Goal: Book appointment/travel/reservation

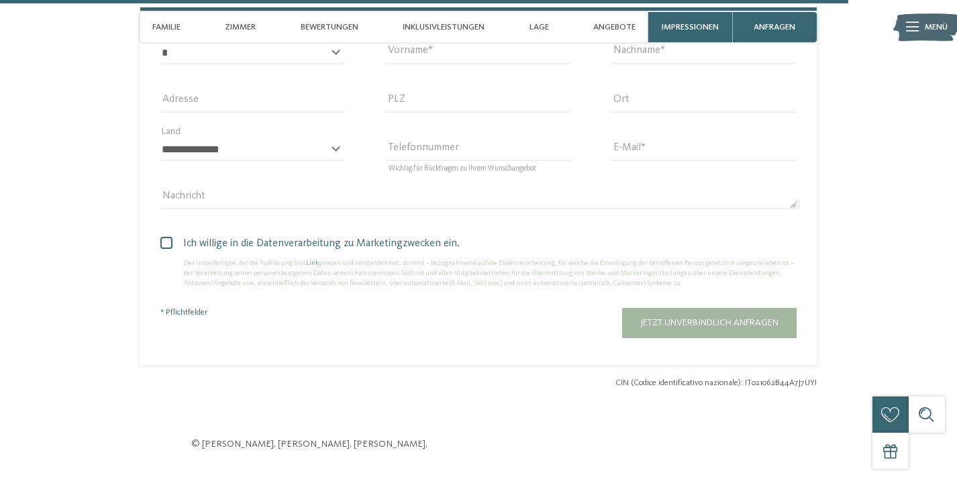
scroll to position [3739, 0]
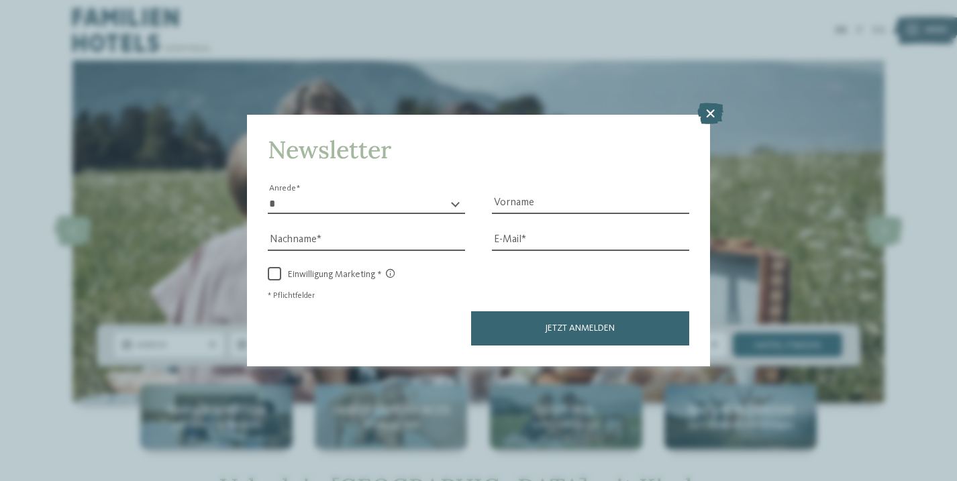
click at [709, 116] on icon at bounding box center [710, 113] width 26 height 21
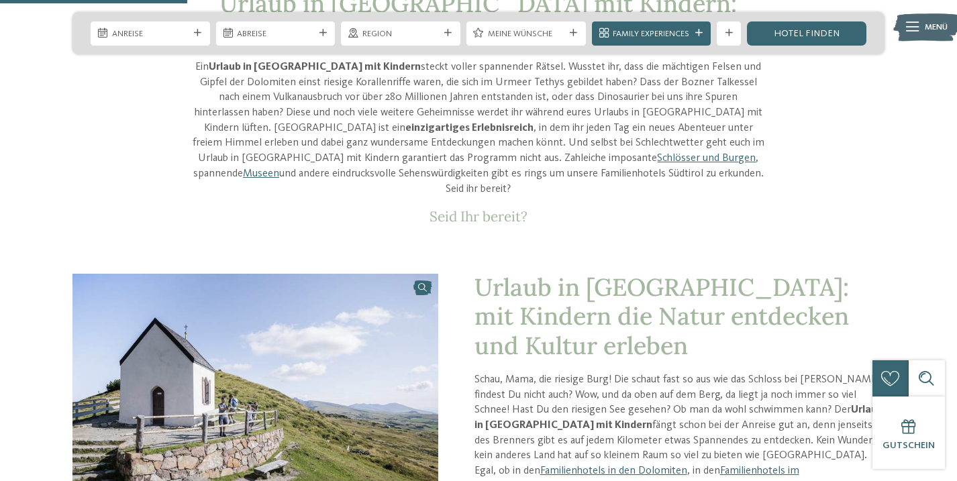
scroll to position [470, 0]
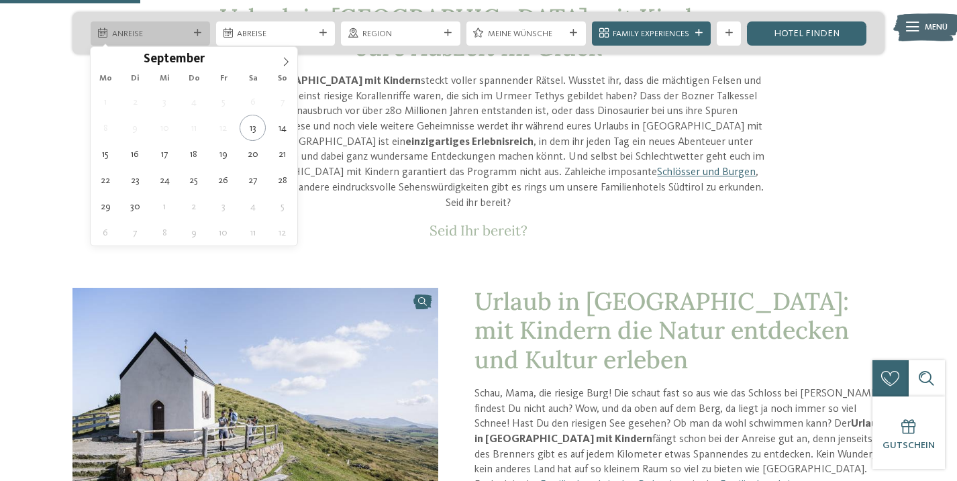
click at [193, 24] on div "Anreise" at bounding box center [150, 33] width 119 height 24
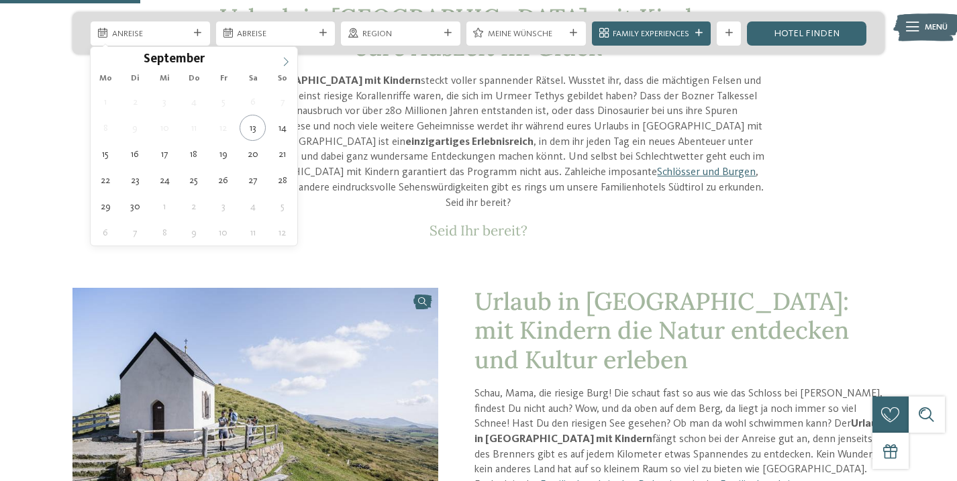
click at [282, 64] on icon at bounding box center [285, 61] width 9 height 9
type input "****"
click at [282, 64] on icon at bounding box center [285, 61] width 9 height 9
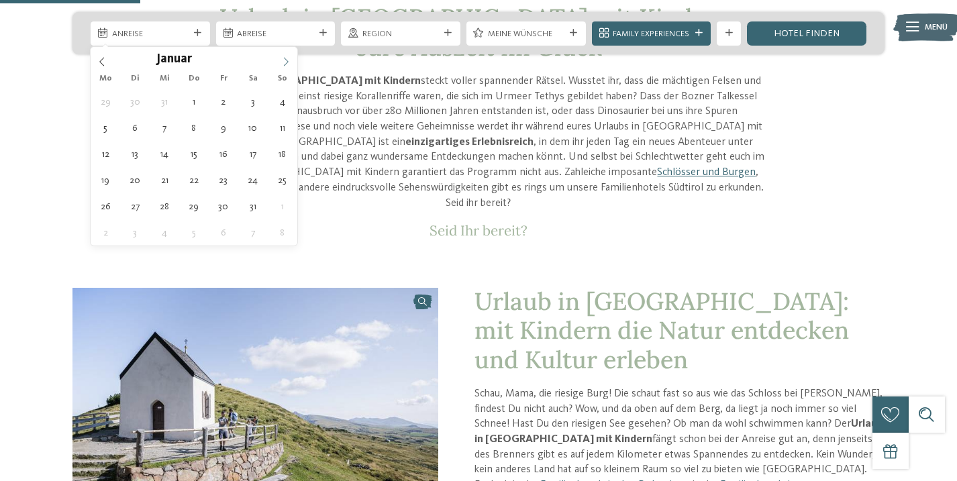
click at [282, 64] on icon at bounding box center [285, 61] width 9 height 9
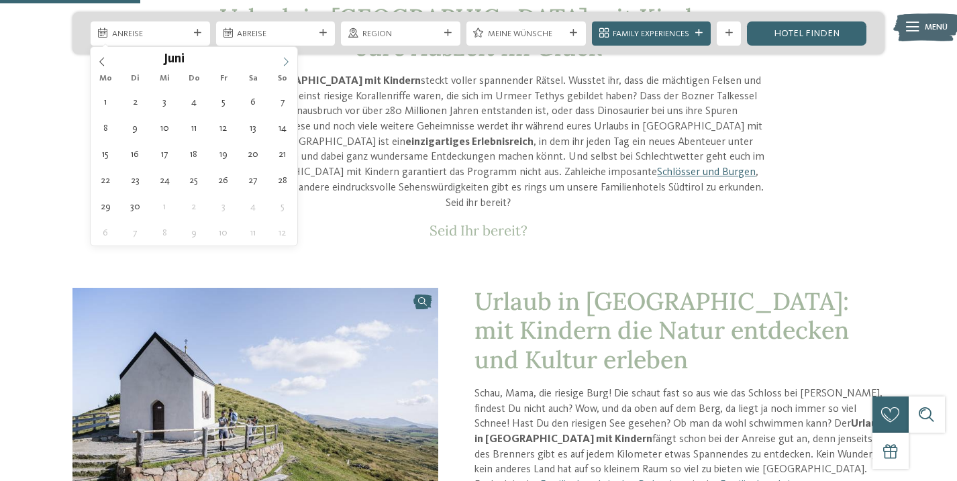
click at [282, 64] on icon at bounding box center [285, 61] width 9 height 9
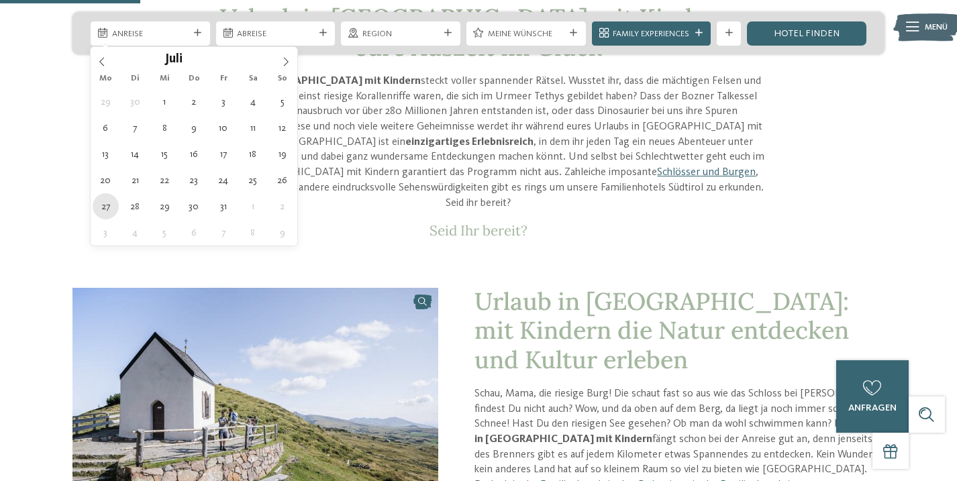
type div "[DATE]"
type input "****"
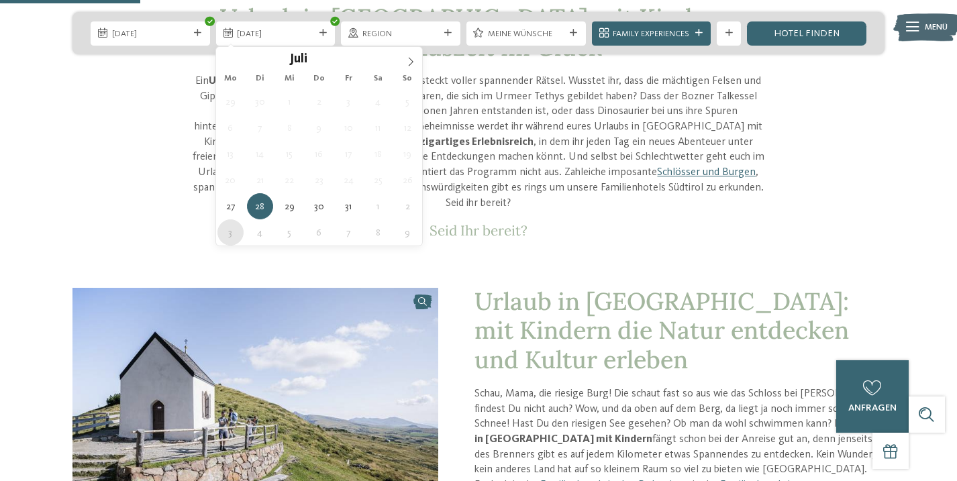
type div "[DATE]"
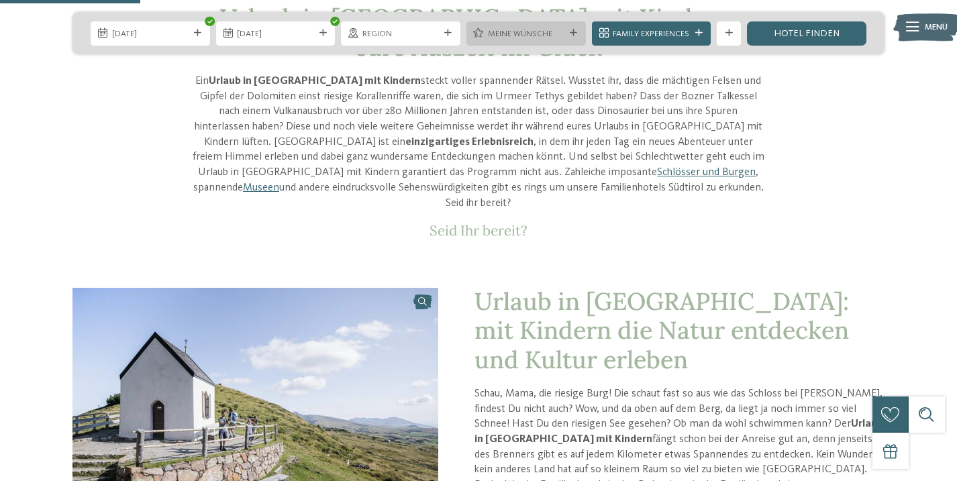
click at [570, 34] on icon at bounding box center [573, 33] width 7 height 7
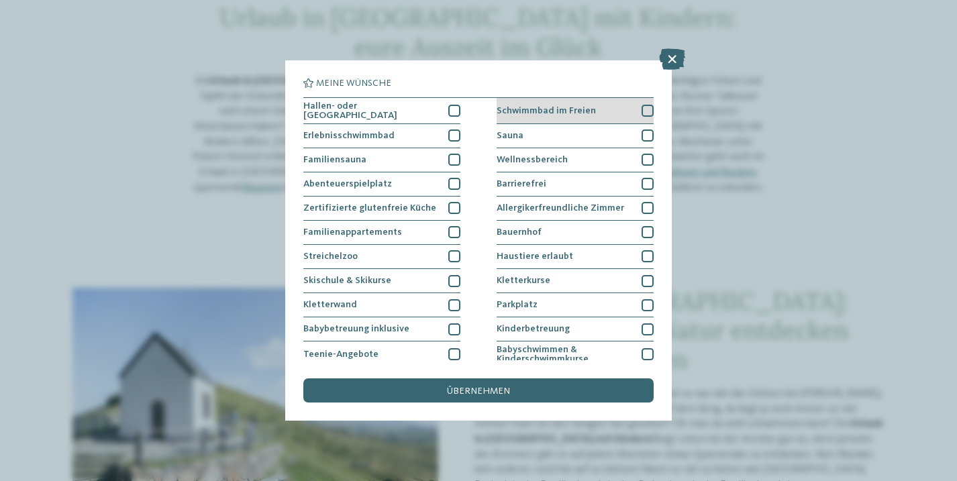
click at [584, 109] on span "Schwimmbad im Freien" at bounding box center [545, 110] width 99 height 9
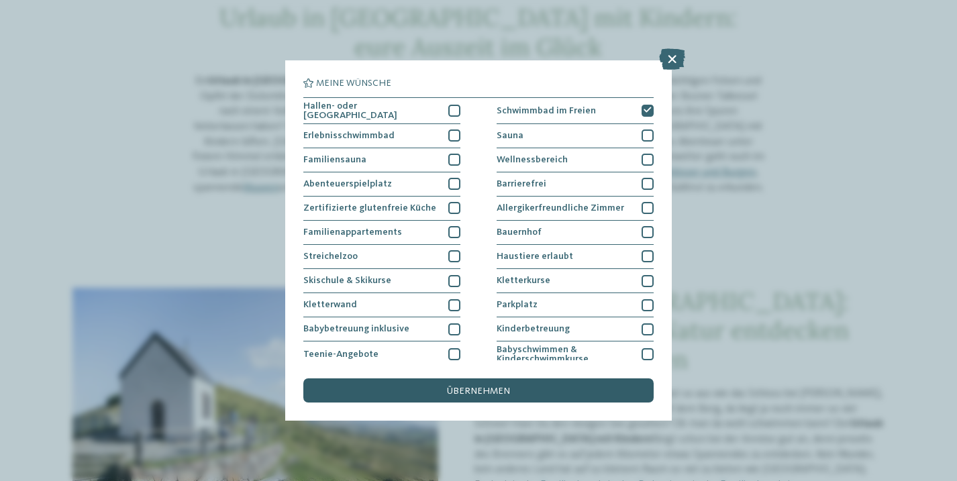
click at [504, 398] on div "übernehmen" at bounding box center [478, 390] width 350 height 24
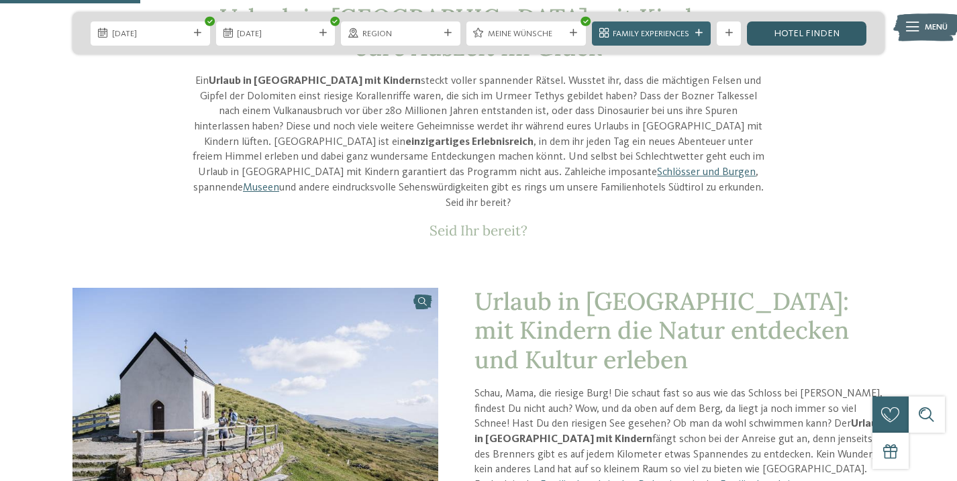
click at [809, 35] on link "Hotel finden" at bounding box center [806, 33] width 119 height 24
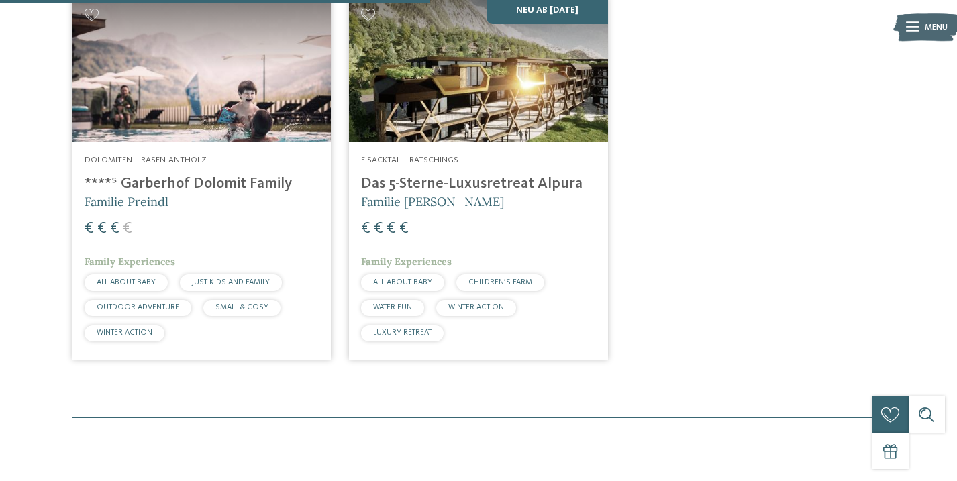
scroll to position [478, 0]
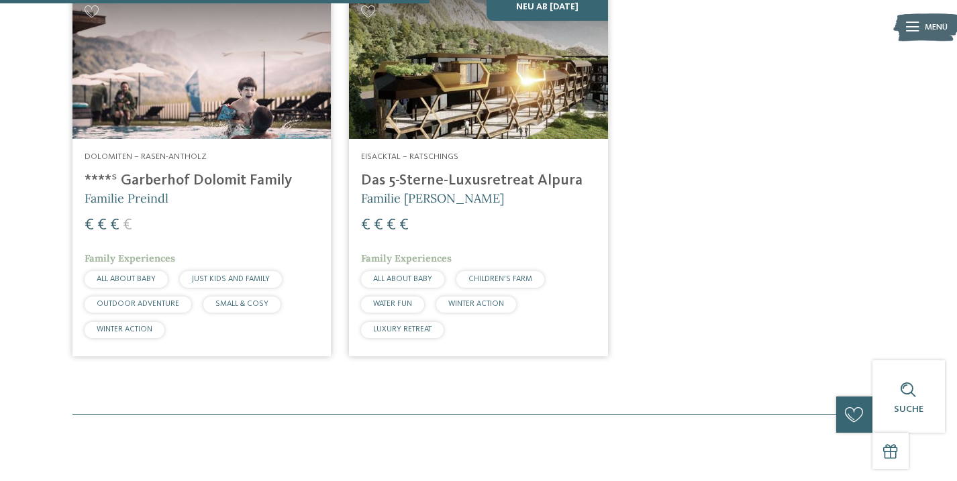
click at [465, 131] on img at bounding box center [478, 66] width 258 height 146
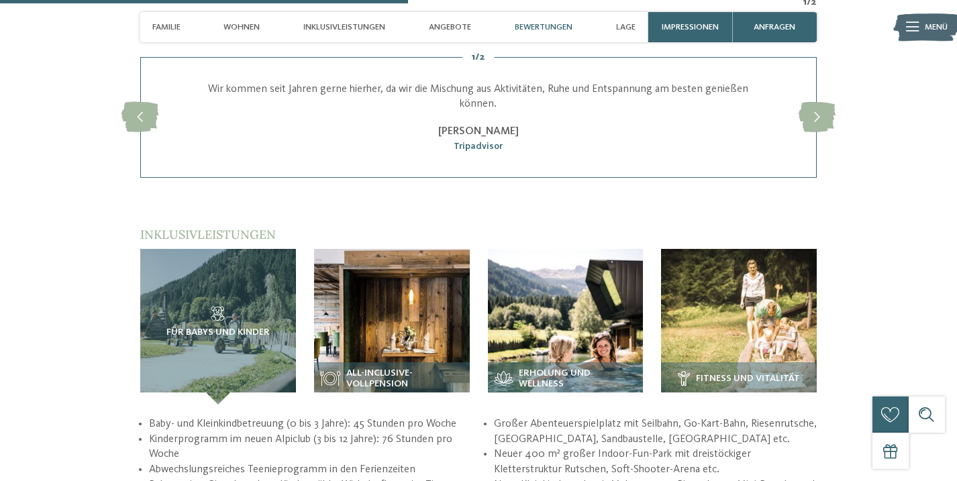
scroll to position [1944, 0]
